Goal: Browse casually

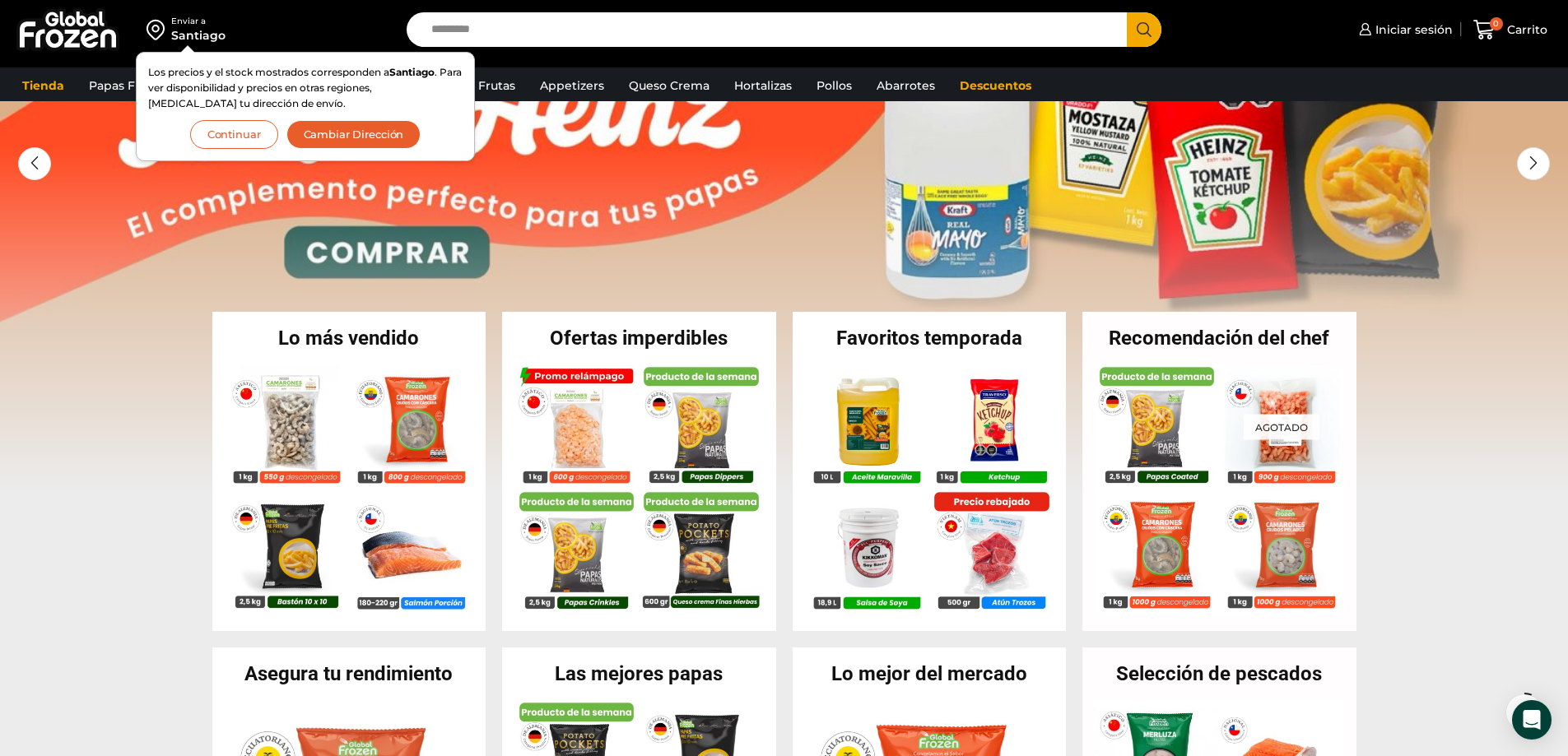
scroll to position [103, 0]
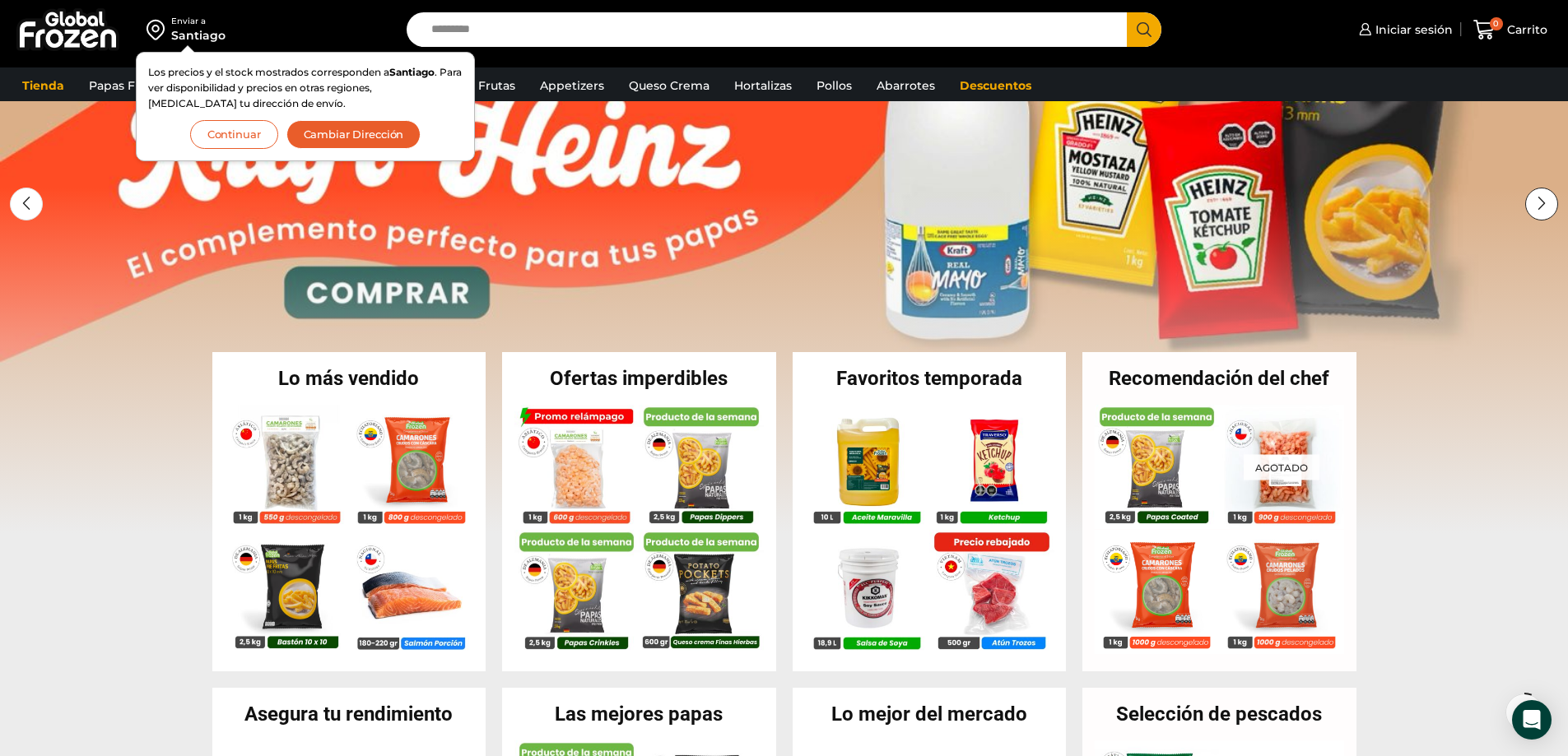
click at [1543, 204] on div "Next slide" at bounding box center [1541, 204] width 33 height 33
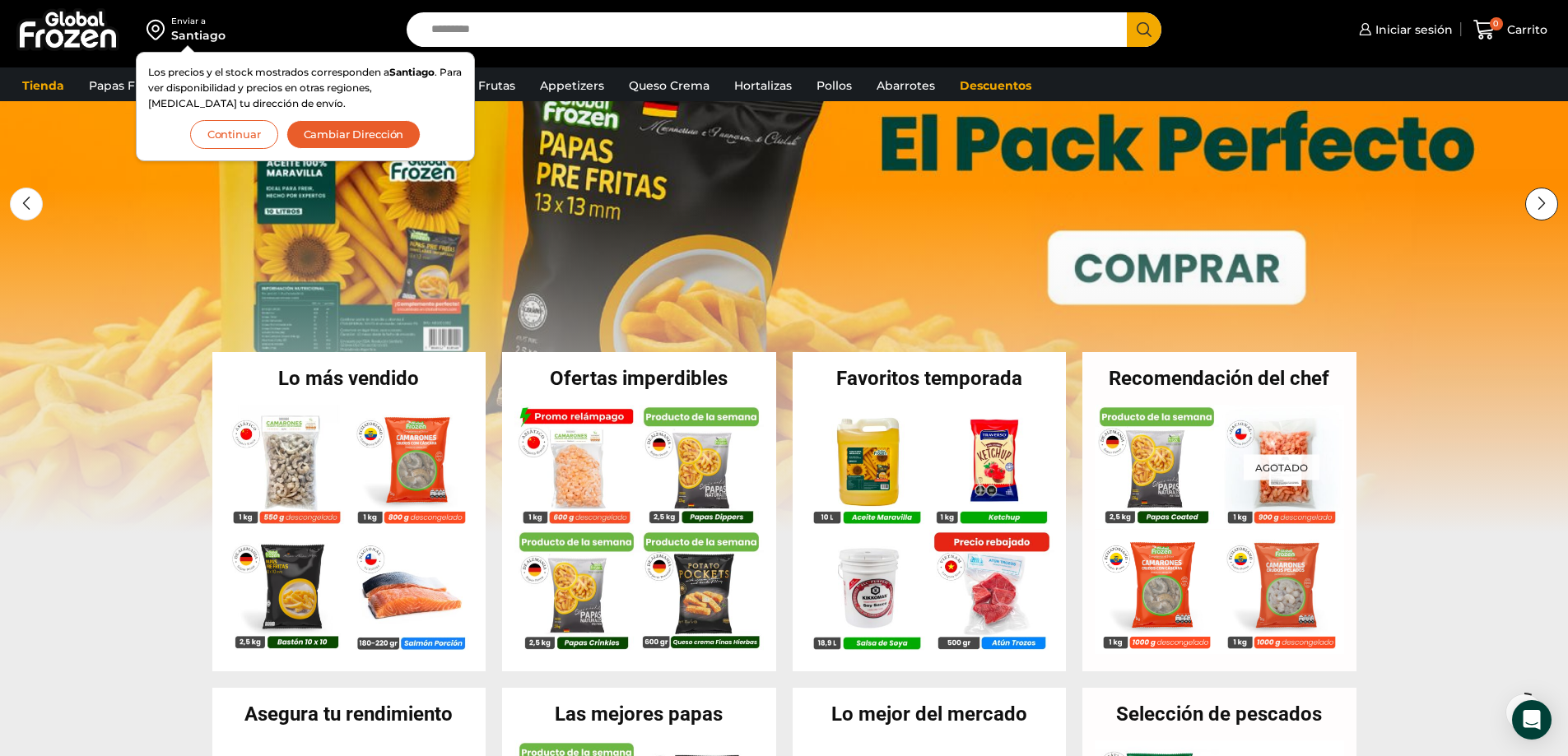
click at [1543, 205] on div "Next slide" at bounding box center [1541, 204] width 33 height 33
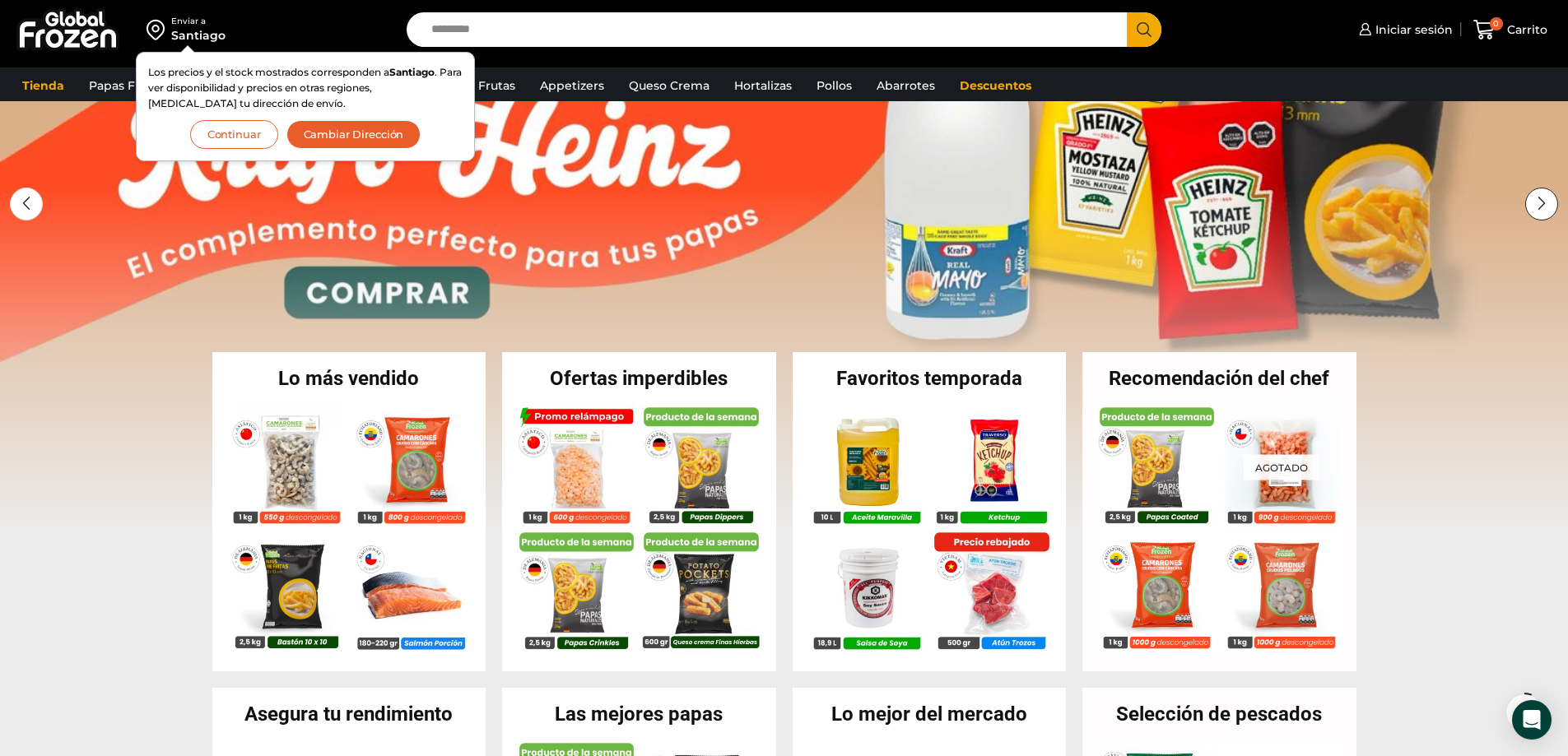
click at [1543, 205] on div "Next slide" at bounding box center [1541, 204] width 33 height 33
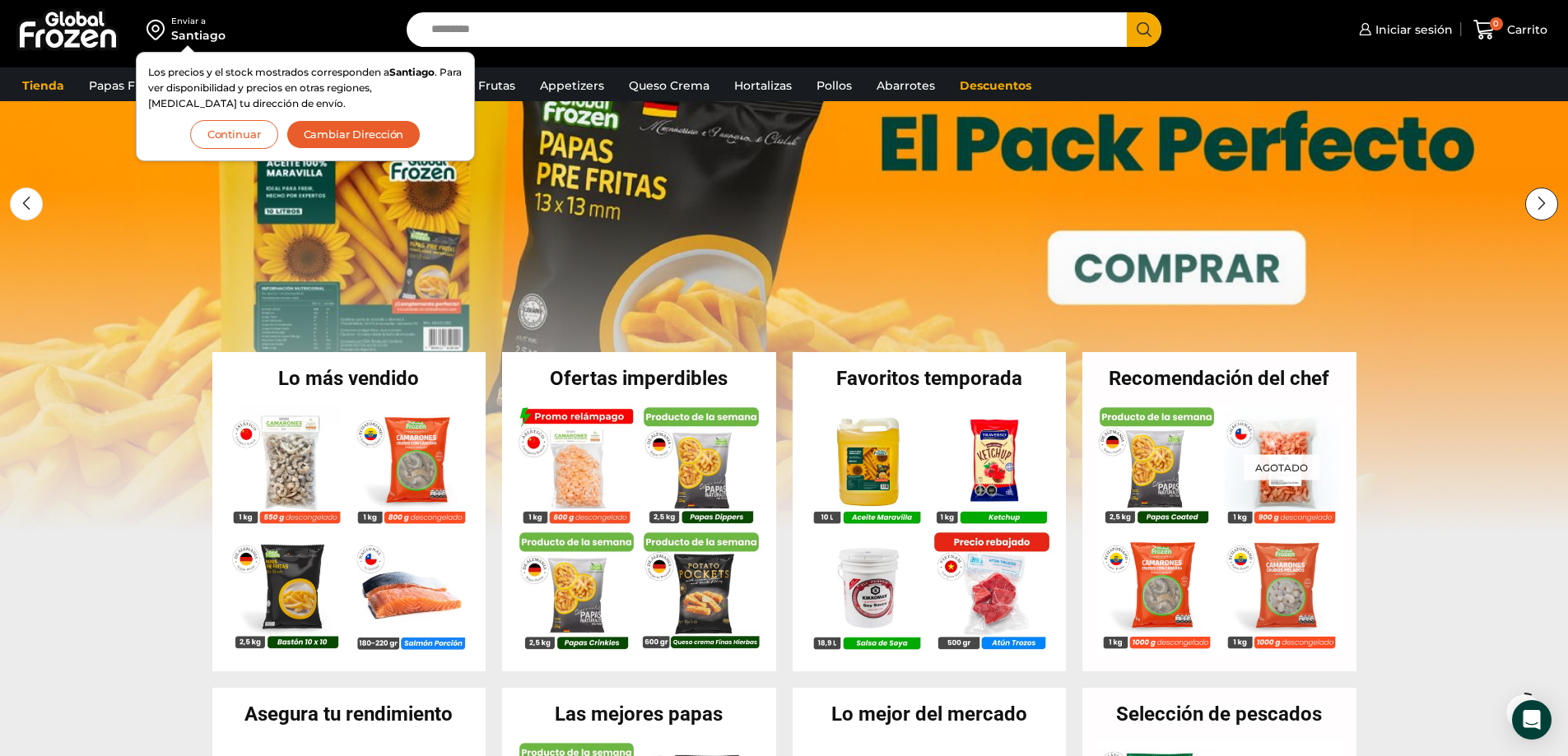
click at [1543, 205] on div "Next slide" at bounding box center [1541, 204] width 33 height 33
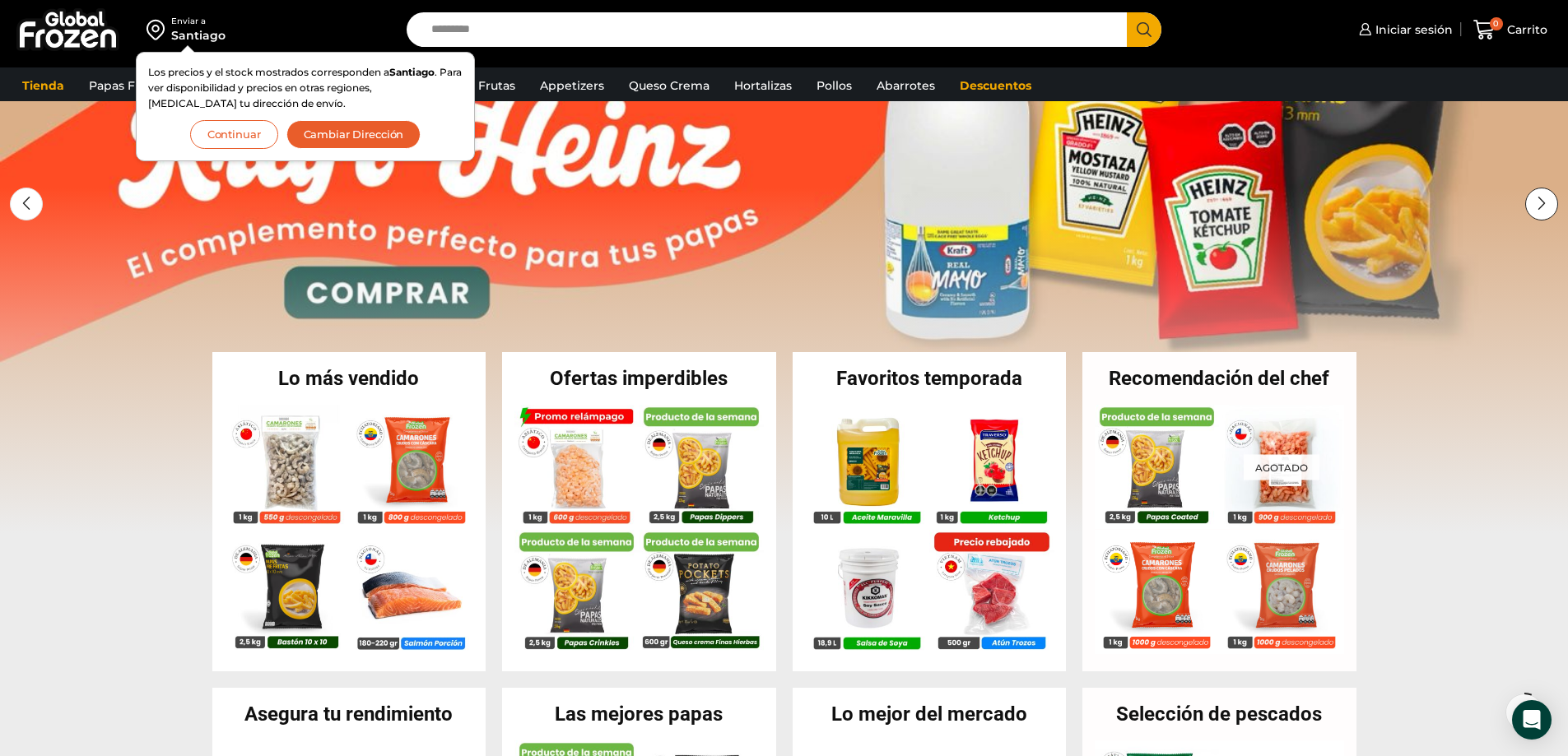
click at [1539, 205] on div "Next slide" at bounding box center [1541, 204] width 33 height 33
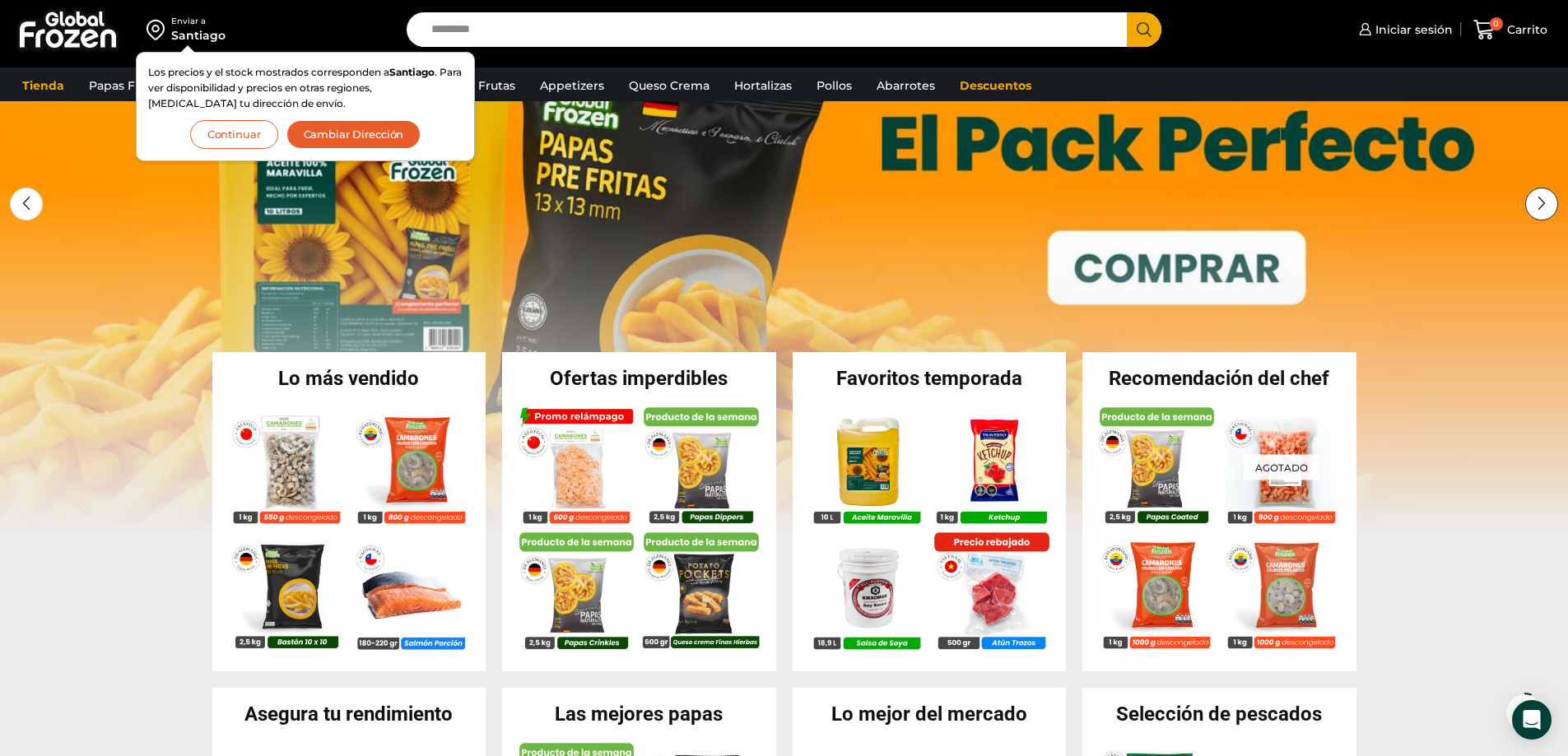
click at [1539, 205] on div "Next slide" at bounding box center [1541, 204] width 33 height 33
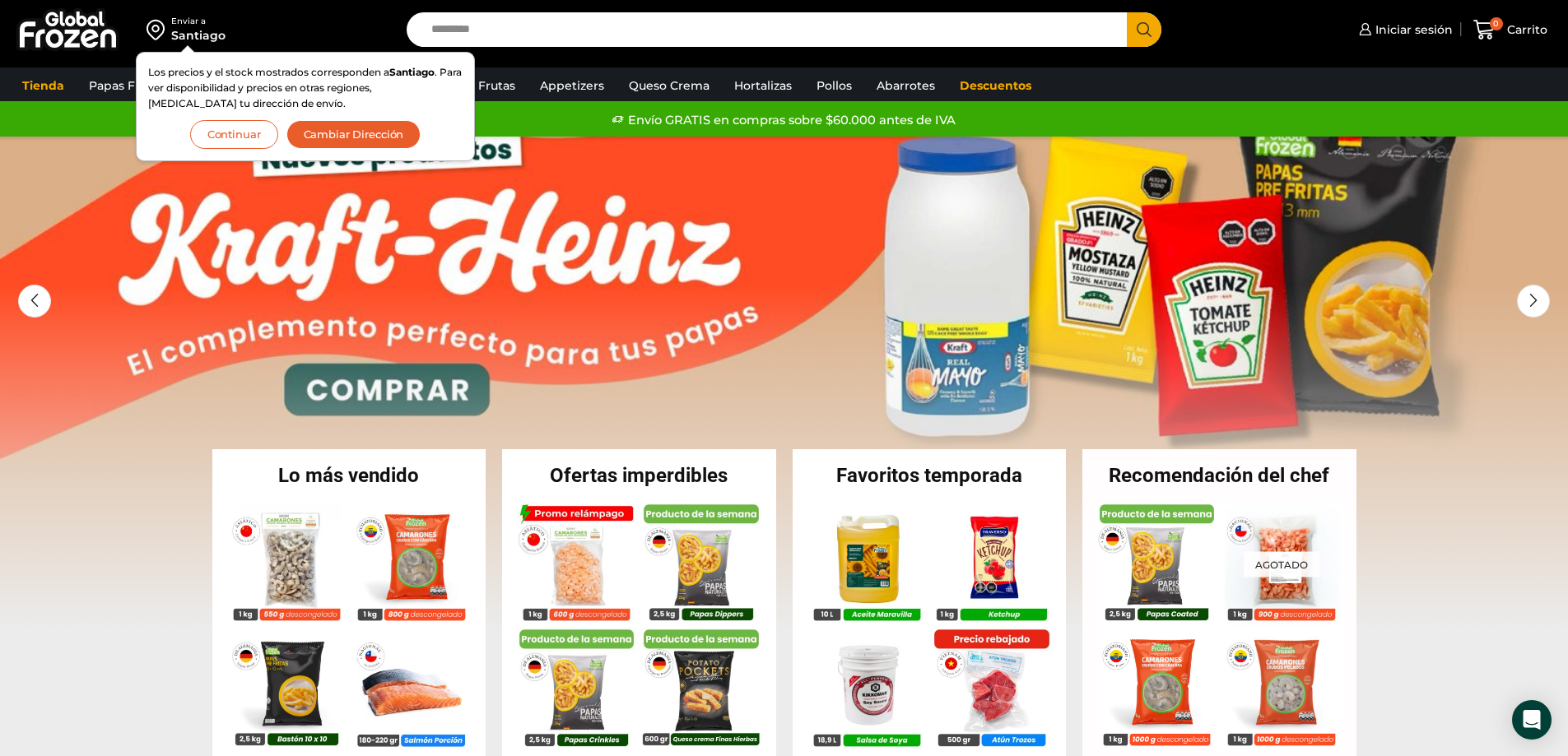
scroll to position [0, 0]
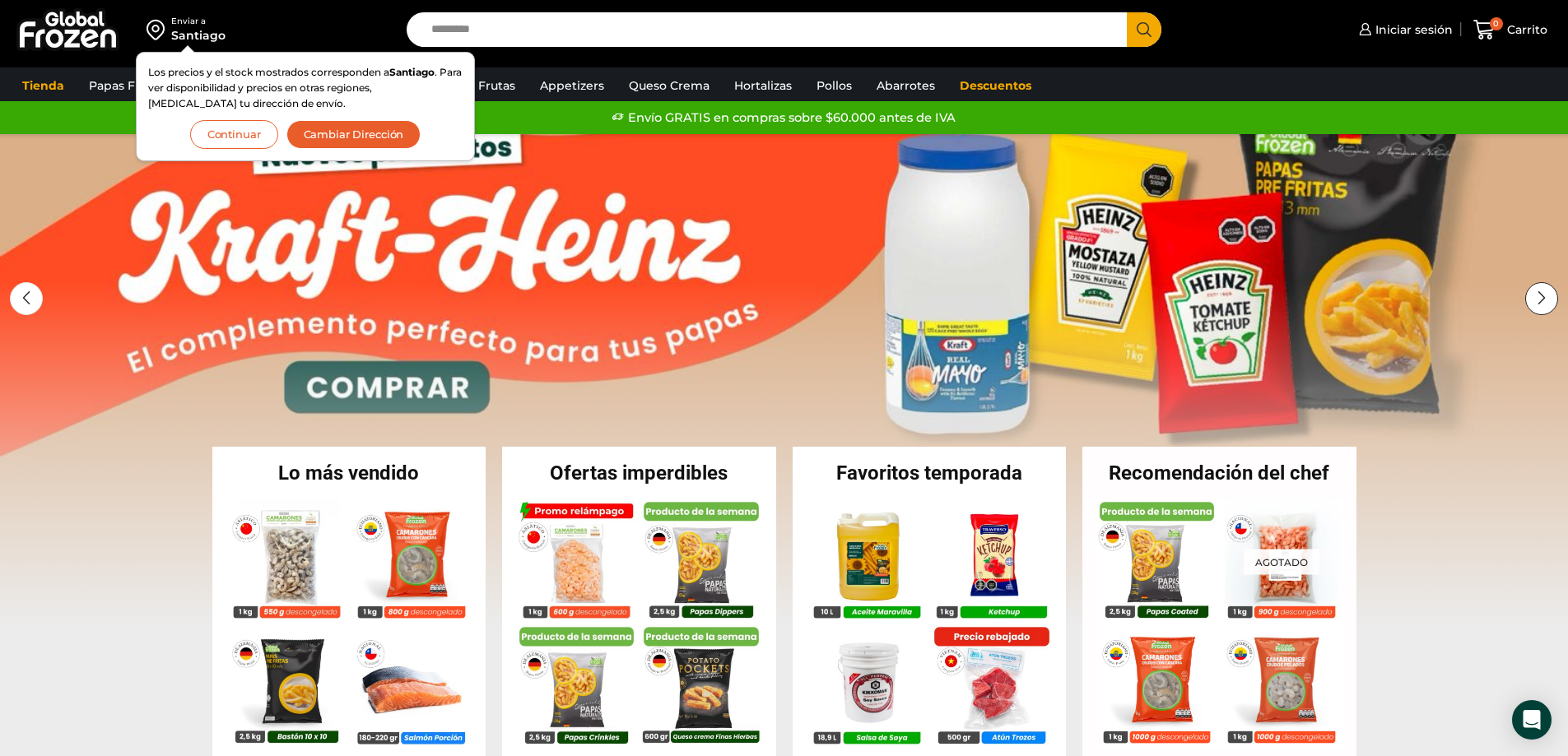
click at [1534, 288] on div "Next slide" at bounding box center [1541, 299] width 33 height 33
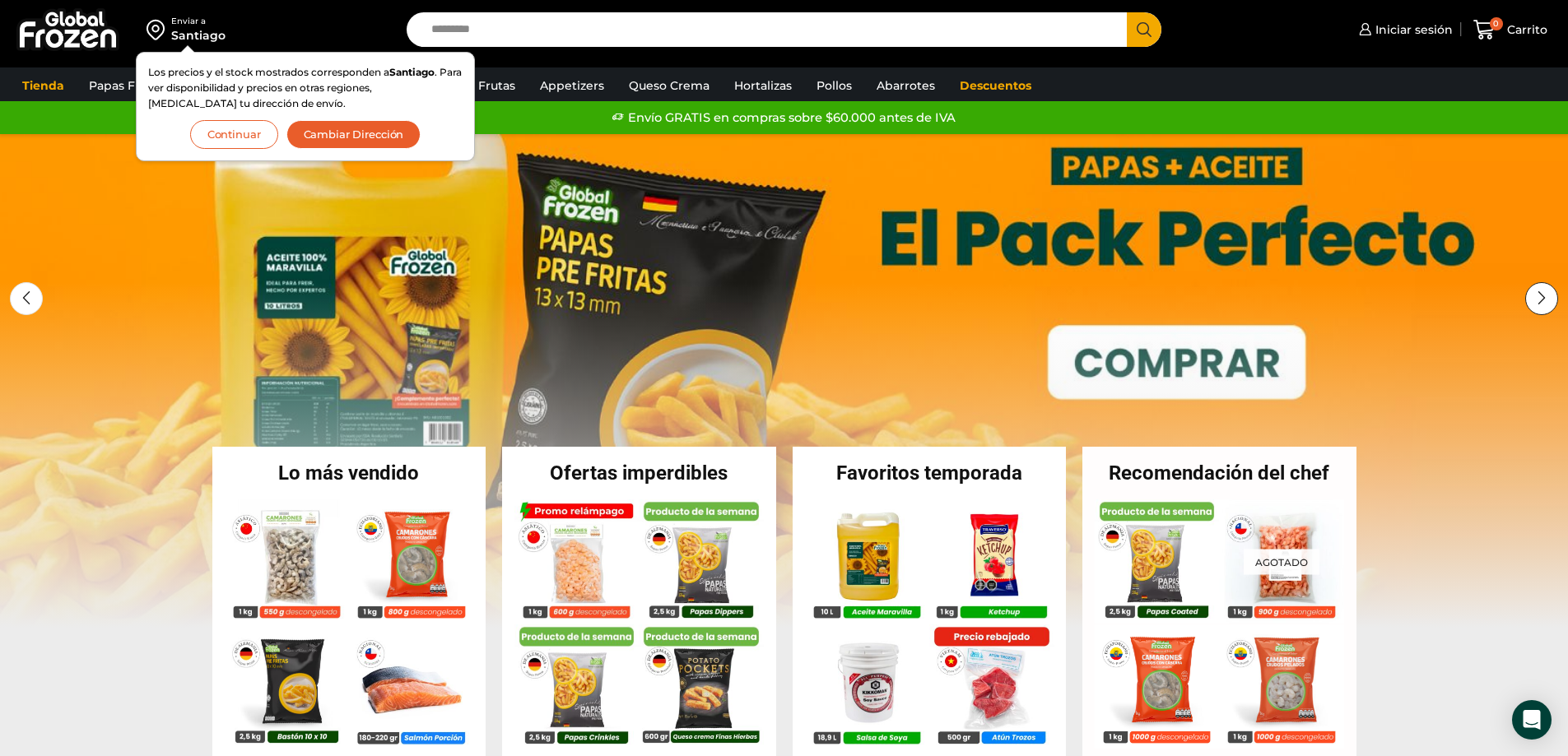
click at [1534, 288] on div "Next slide" at bounding box center [1541, 299] width 33 height 33
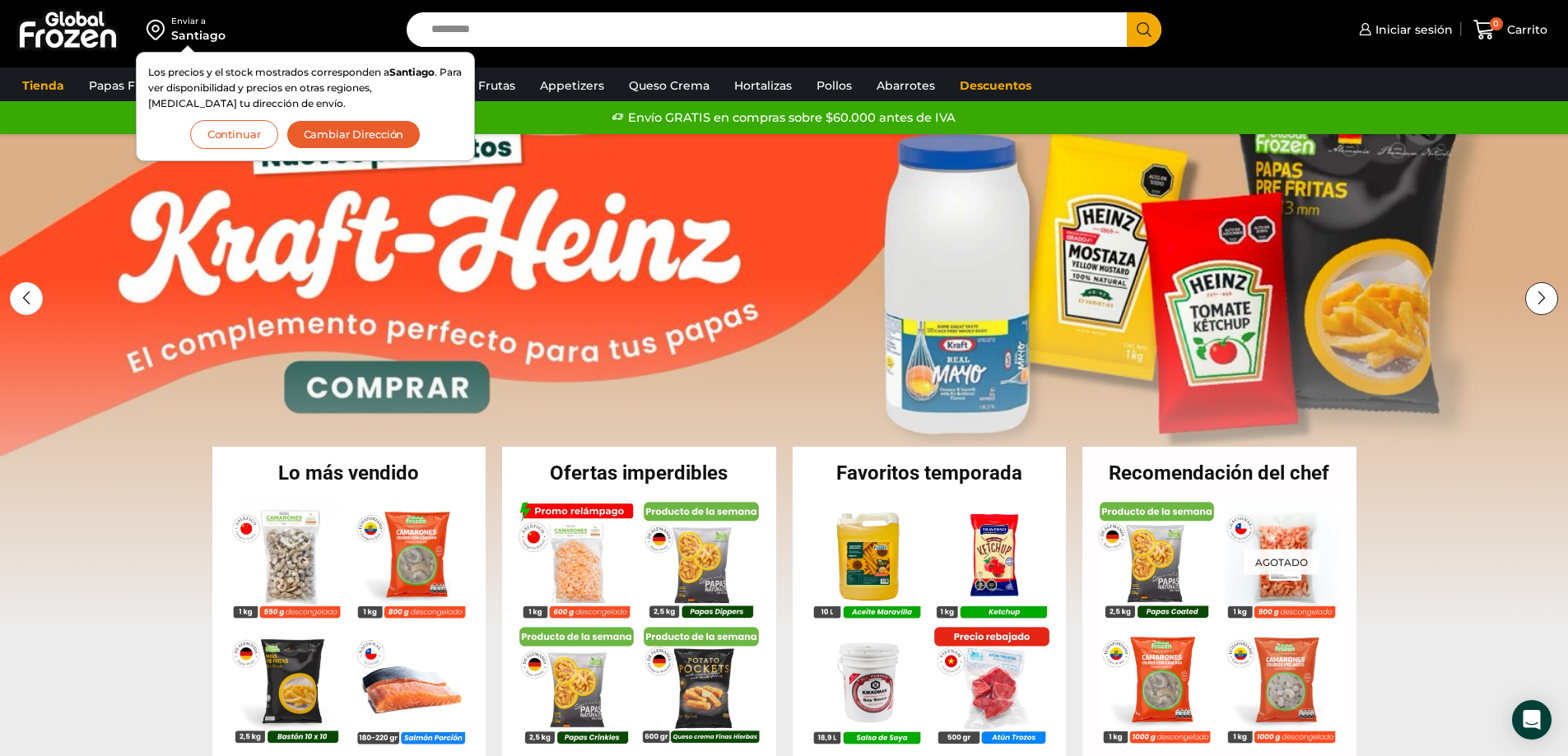
click at [1534, 288] on div "Next slide" at bounding box center [1541, 299] width 33 height 33
